Goal: Task Accomplishment & Management: Manage account settings

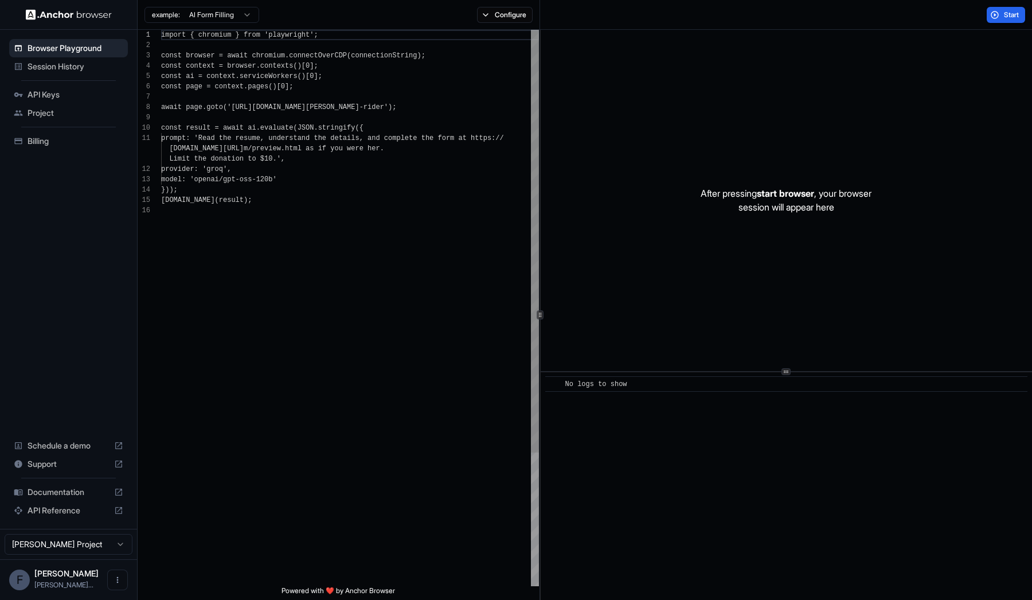
scroll to position [103, 0]
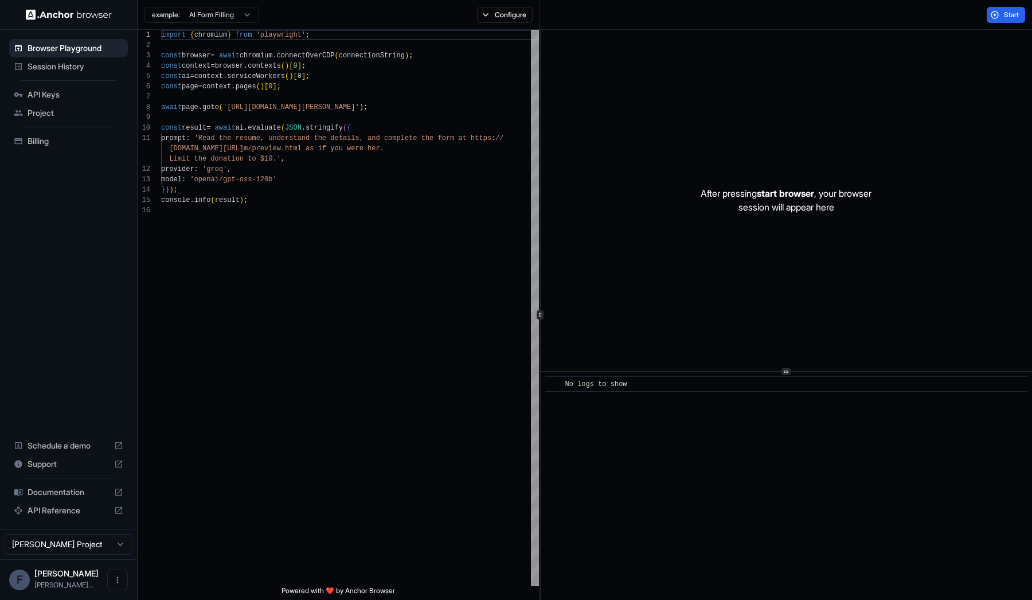
click at [72, 137] on span "Billing" at bounding box center [76, 140] width 96 height 11
click at [46, 136] on span "Billing" at bounding box center [76, 140] width 96 height 11
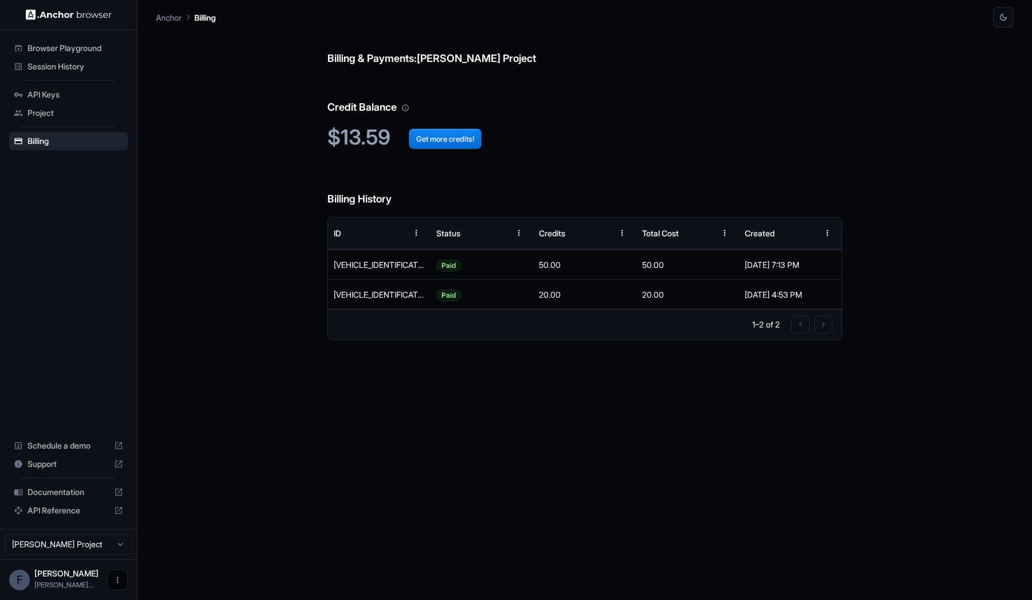
click at [120, 577] on icon "Open menu" at bounding box center [117, 579] width 9 height 9
click at [62, 545] on div at bounding box center [516, 300] width 1032 height 600
click at [62, 545] on html "Browser Playground Session History API Keys Project Billing Schedule a demo Sup…" at bounding box center [516, 300] width 1032 height 600
click at [58, 568] on html "Browser Playground Session History API Keys Project Billing Schedule a demo Sup…" at bounding box center [516, 300] width 1032 height 600
click at [58, 577] on span "[PERSON_NAME]" at bounding box center [66, 573] width 64 height 10
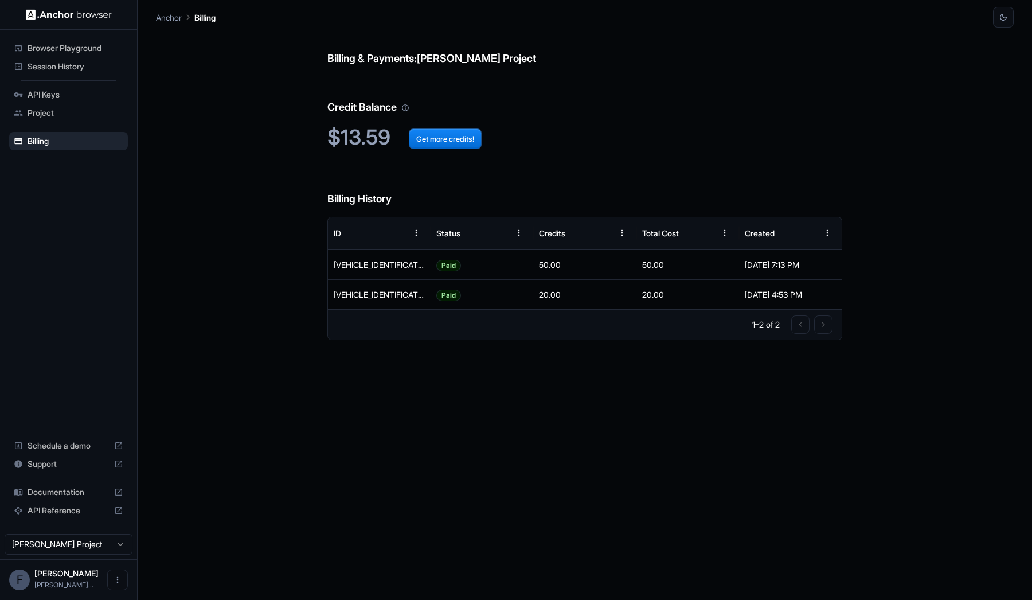
click at [72, 106] on div "Project" at bounding box center [68, 113] width 119 height 18
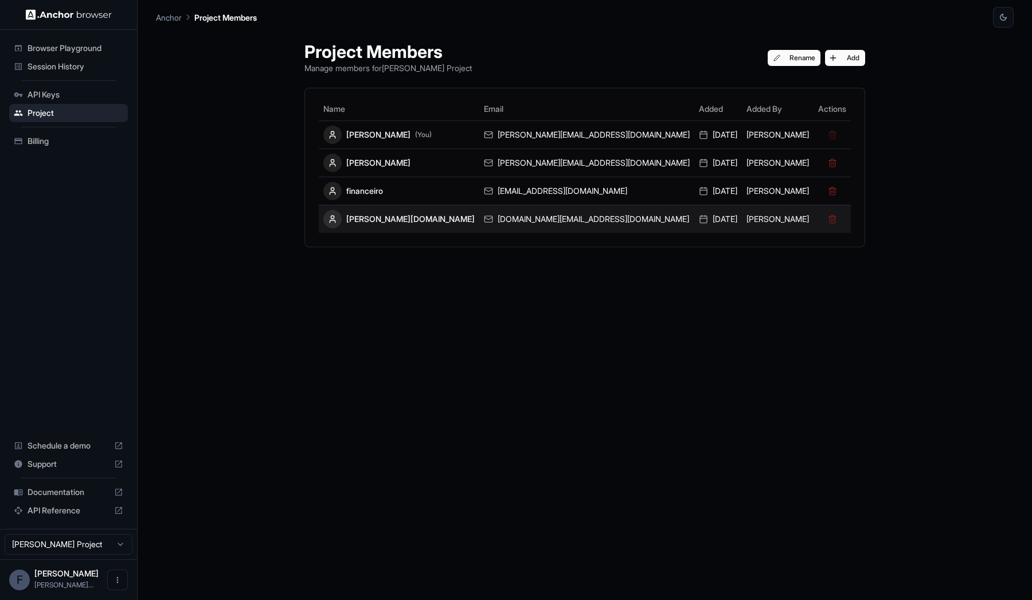
click at [567, 218] on div "rafael.ferrari@tessai.io" at bounding box center [587, 218] width 206 height 11
drag, startPoint x: 609, startPoint y: 218, endPoint x: 521, endPoint y: 219, distance: 88.3
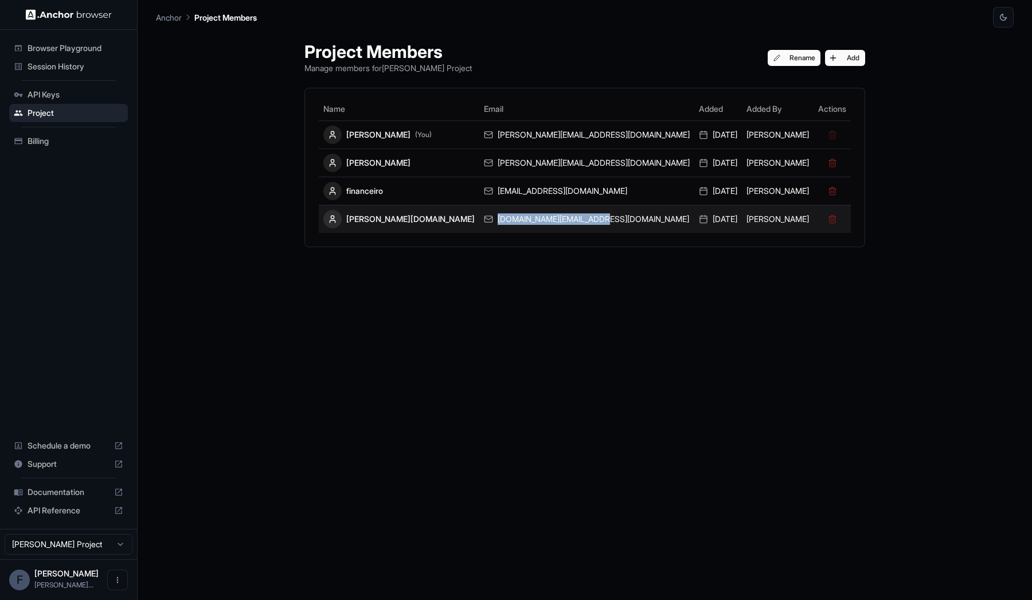
click at [521, 219] on td "rafael.ferrari@tessai.io" at bounding box center [586, 219] width 215 height 28
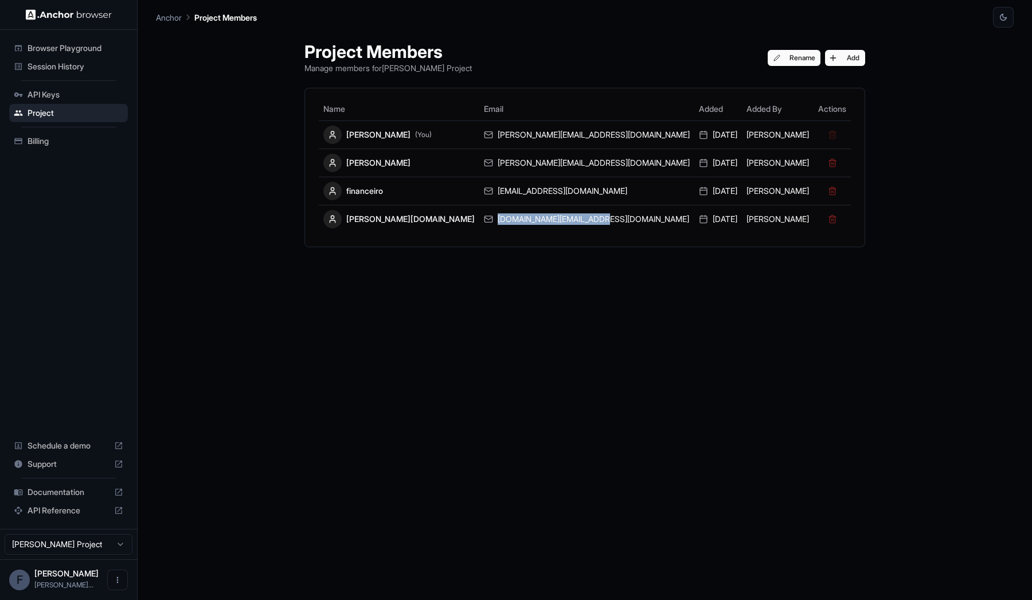
copy div "rafael.ferrari@tessai.io"
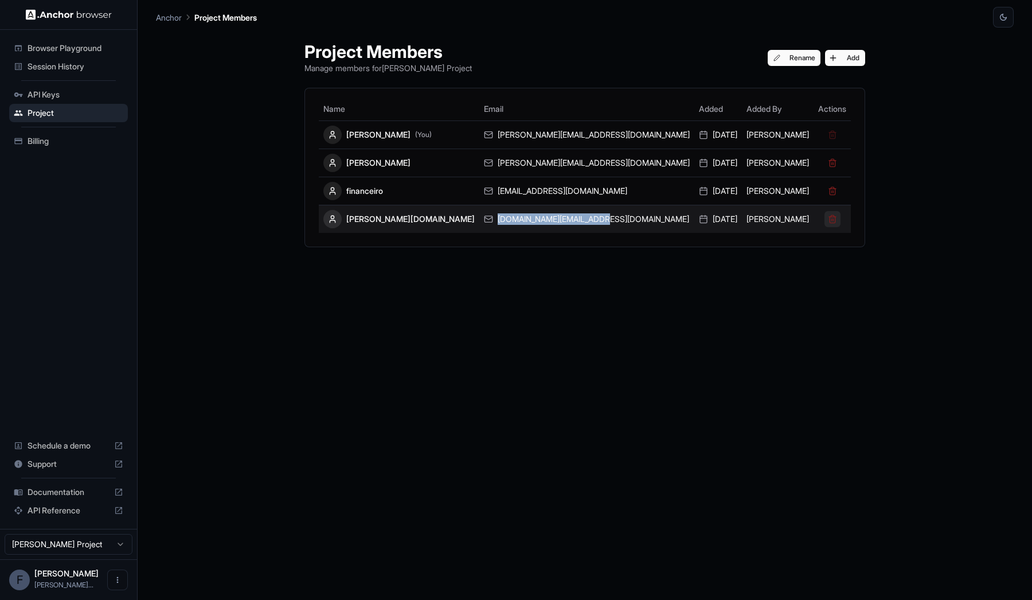
click at [824, 215] on button at bounding box center [832, 219] width 16 height 16
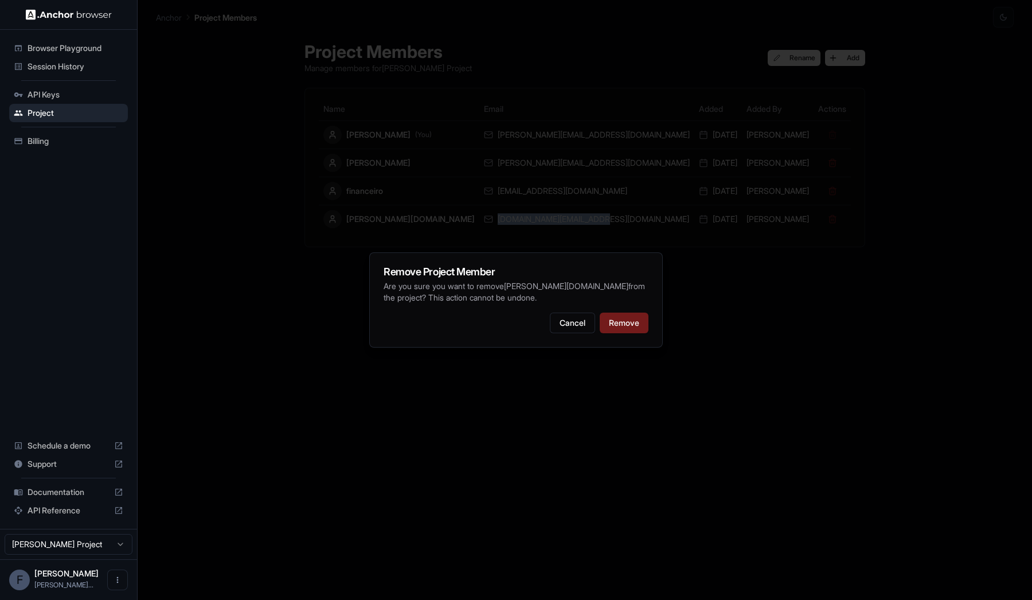
click at [631, 318] on button "Remove" at bounding box center [624, 322] width 49 height 21
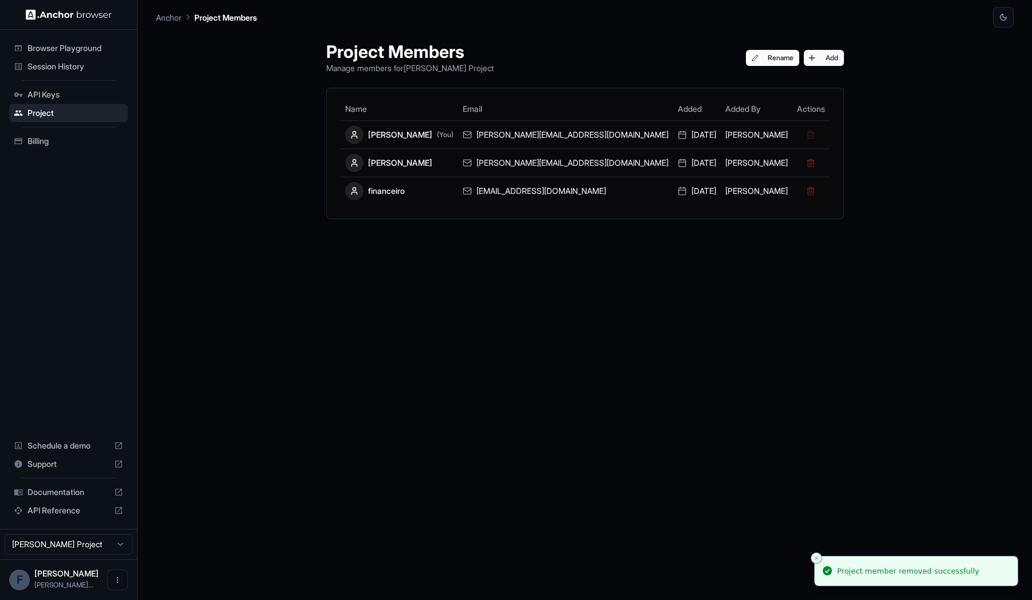
drag, startPoint x: 708, startPoint y: 60, endPoint x: 770, endPoint y: 80, distance: 65.5
click at [770, 80] on div "Project Members Manage members for Fábio Filho Project Rename Add Name Email Ad…" at bounding box center [584, 314] width 545 height 572
click at [804, 60] on button "Add" at bounding box center [824, 58] width 40 height 16
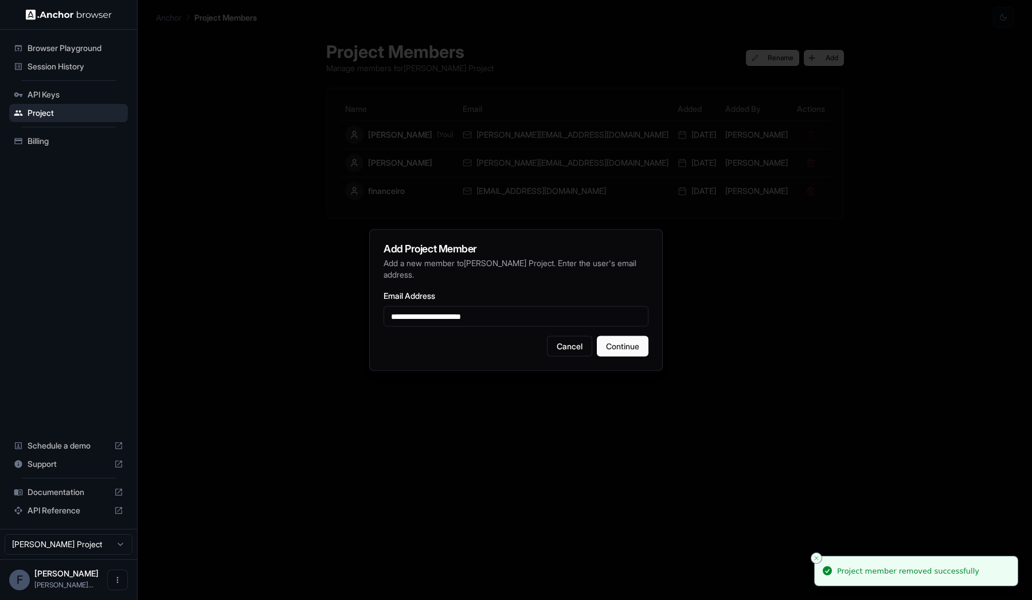
type input "**********"
click at [577, 281] on div "**********" at bounding box center [516, 300] width 294 height 142
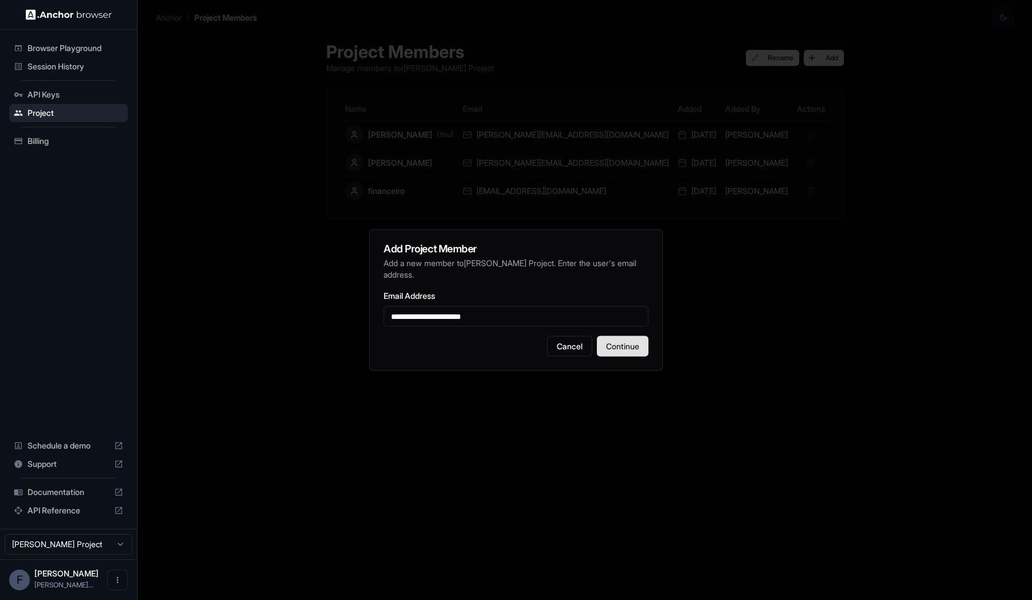
click at [626, 349] on button "Continue" at bounding box center [623, 346] width 52 height 21
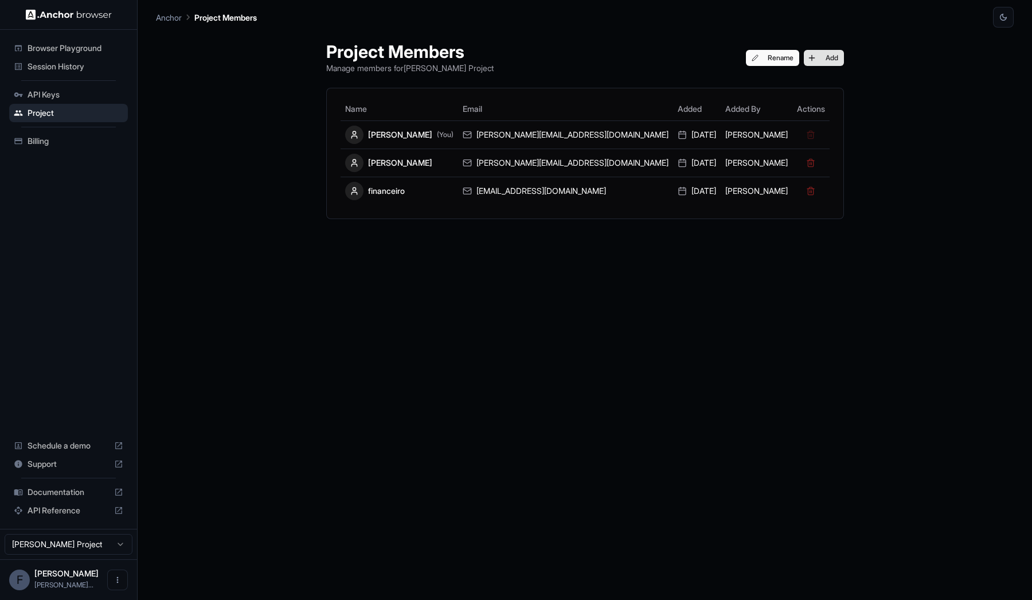
click at [804, 57] on button "Add" at bounding box center [824, 58] width 40 height 16
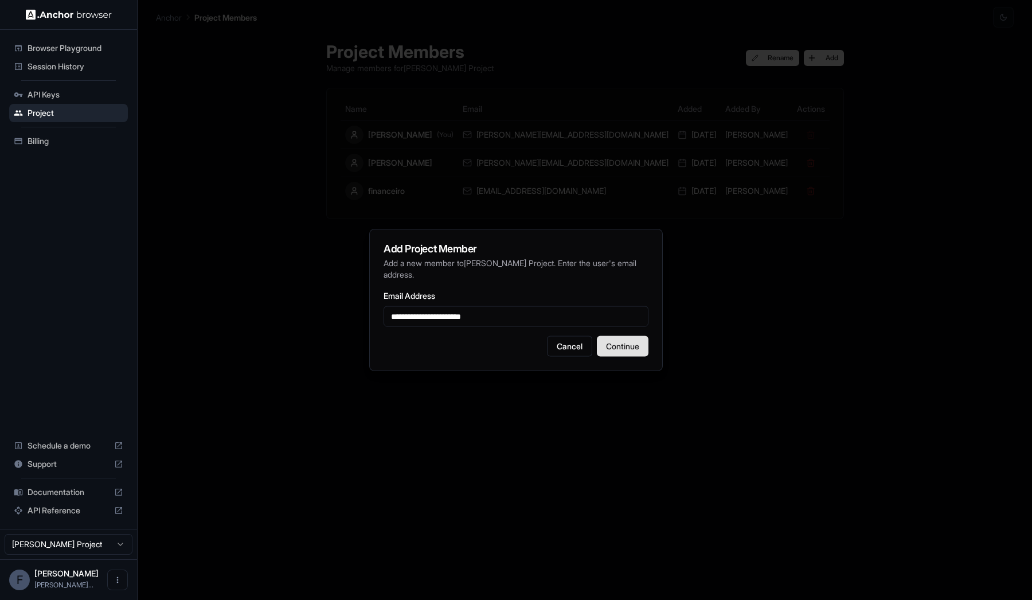
click at [619, 341] on button "Continue" at bounding box center [623, 346] width 52 height 21
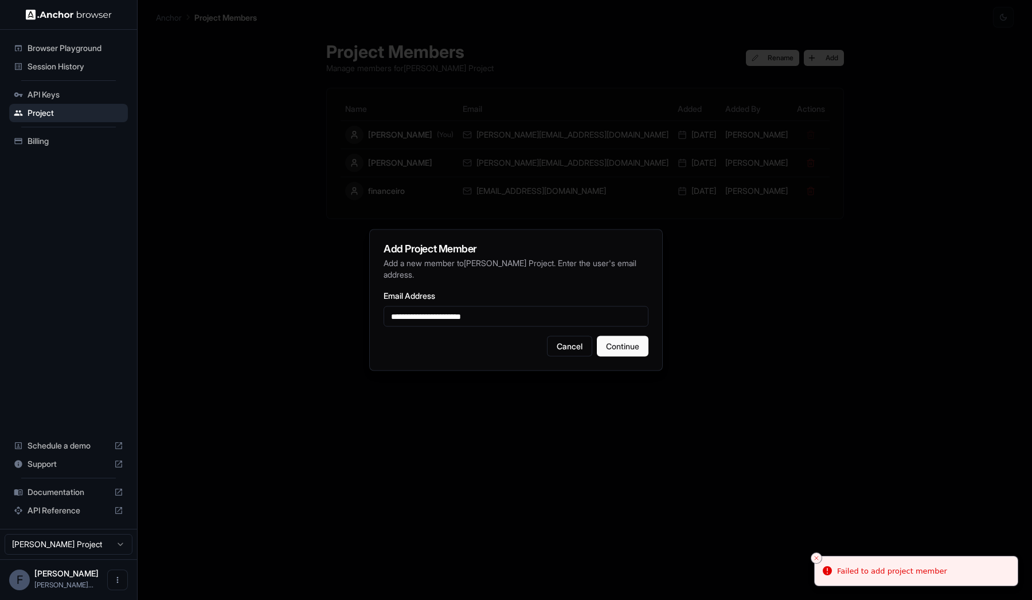
click at [456, 320] on input "**********" at bounding box center [516, 316] width 265 height 21
type input "**********"
click at [635, 346] on button "Continue" at bounding box center [623, 346] width 52 height 21
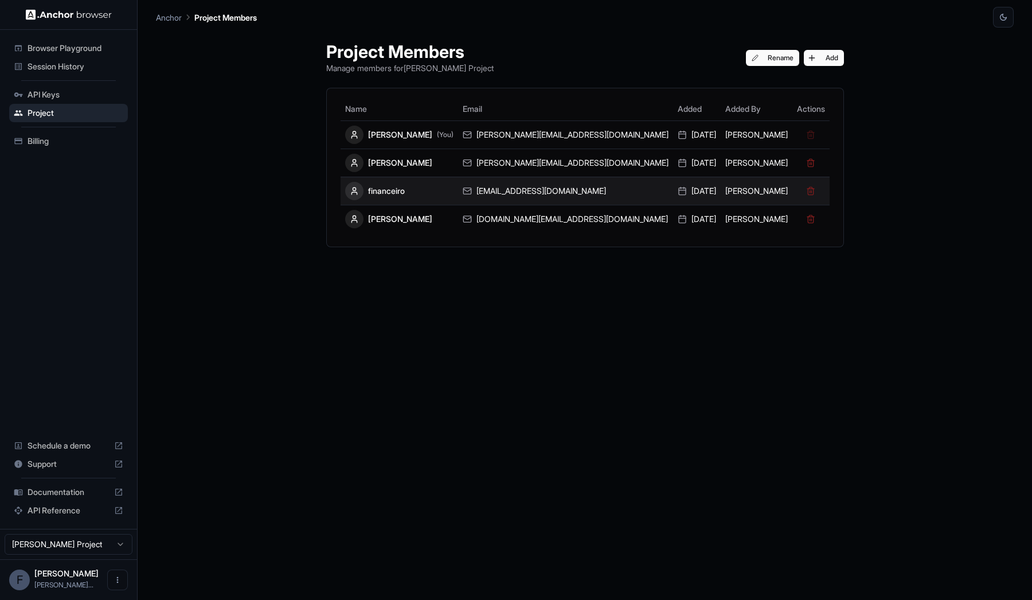
click at [471, 190] on icon at bounding box center [466, 190] width 7 height 2
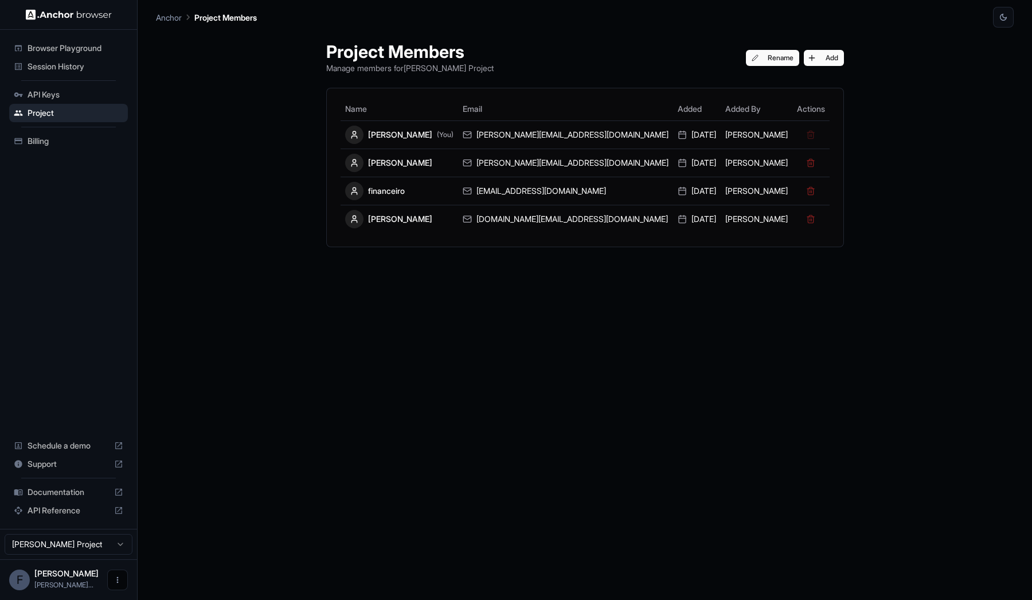
click at [120, 581] on icon "Open menu" at bounding box center [117, 579] width 9 height 9
click at [288, 471] on div at bounding box center [516, 300] width 1032 height 600
click at [50, 581] on span "[PERSON_NAME]..." at bounding box center [63, 584] width 59 height 9
click at [54, 553] on html "Browser Playground Session History API Keys Project Billing Schedule a demo Sup…" at bounding box center [516, 300] width 1032 height 600
click at [65, 551] on html "Browser Playground Session History API Keys Project Billing Schedule a demo Sup…" at bounding box center [516, 300] width 1032 height 600
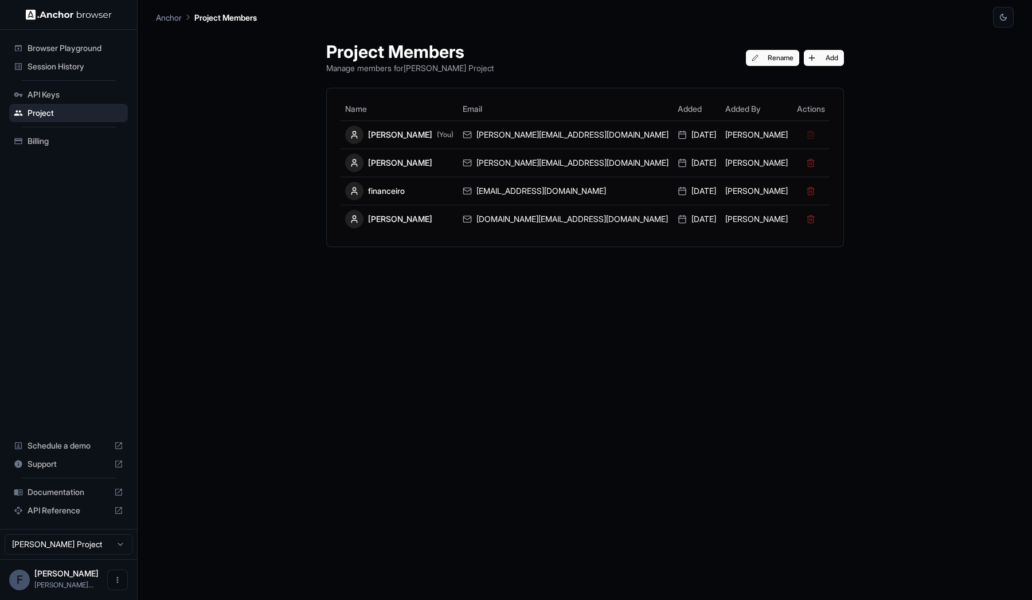
click at [327, 213] on div "Project Members Manage members for Fábio Filho Project Rename Add Name Email Ad…" at bounding box center [585, 314] width 858 height 572
click at [285, 324] on div "Project Members Manage members for Fábio Filho Project Rename Add Name Email Ad…" at bounding box center [585, 314] width 858 height 572
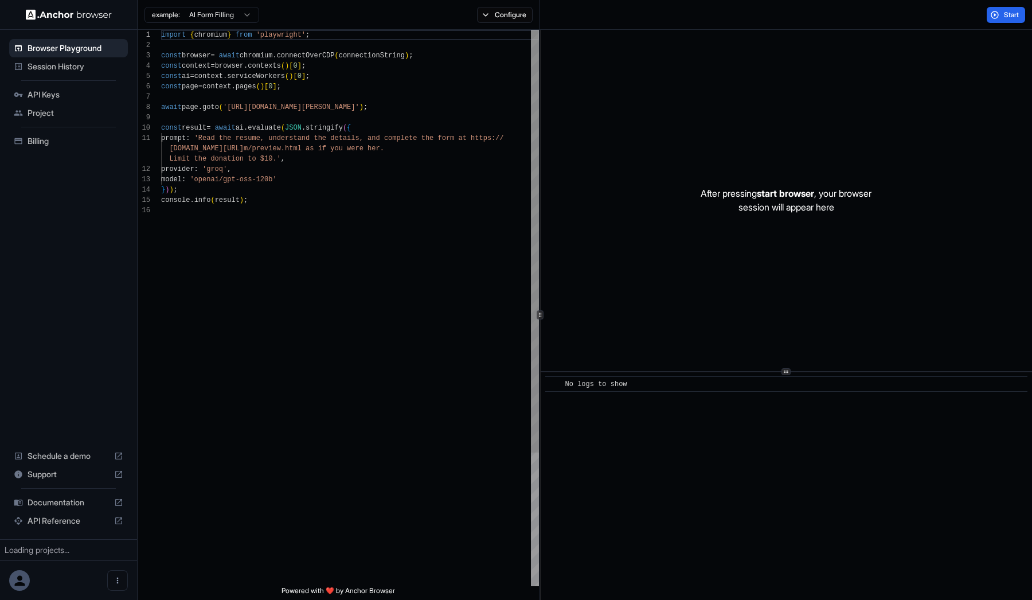
scroll to position [103, 0]
click at [32, 145] on span "Billing" at bounding box center [76, 140] width 96 height 11
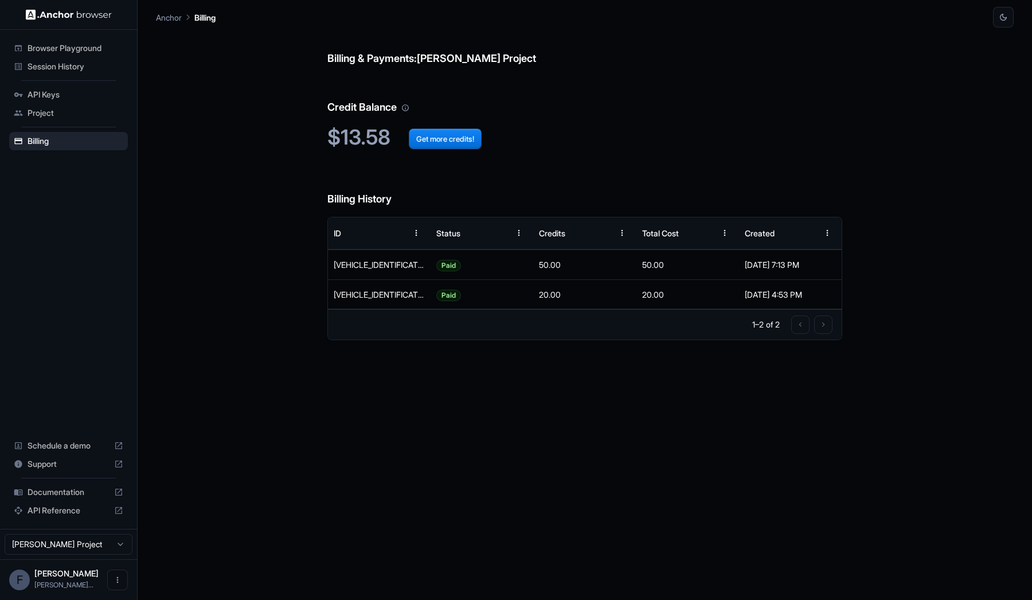
click at [69, 117] on span "Project" at bounding box center [76, 112] width 96 height 11
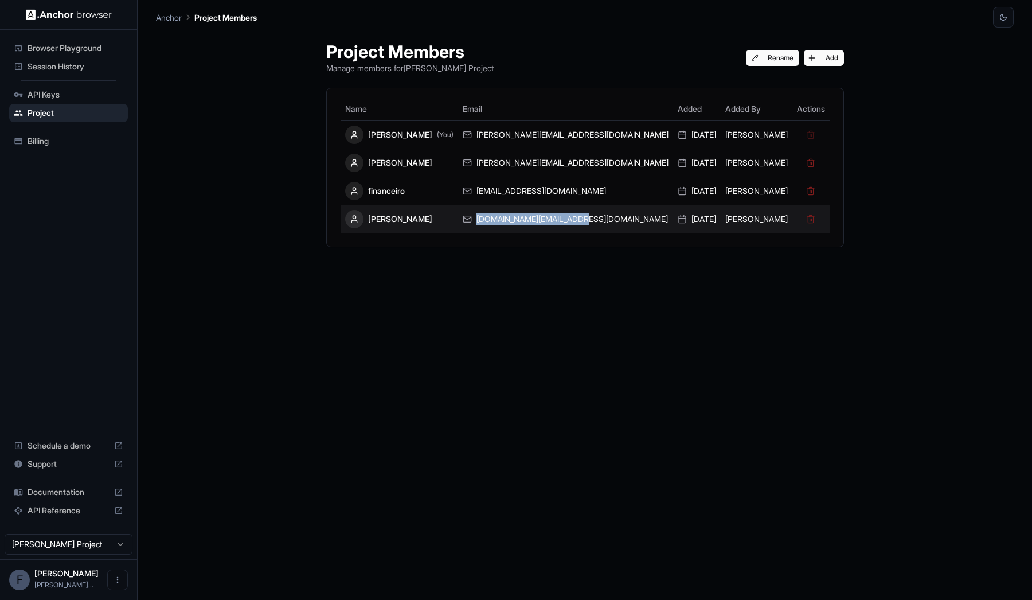
drag, startPoint x: 608, startPoint y: 217, endPoint x: 521, endPoint y: 217, distance: 87.7
click at [521, 217] on div "rafael.ferrari@pareto.io" at bounding box center [566, 218] width 206 height 11
copy div "rafael.ferrari@pareto.io"
click at [803, 220] on button at bounding box center [811, 219] width 16 height 16
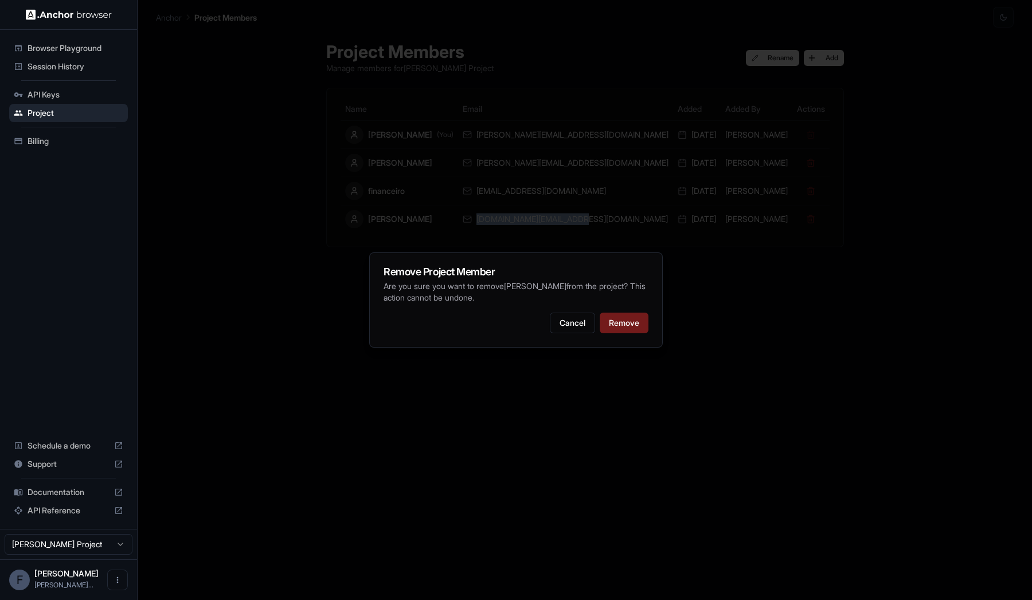
click at [617, 318] on button "Remove" at bounding box center [624, 322] width 49 height 21
